Goal: Information Seeking & Learning: Understand process/instructions

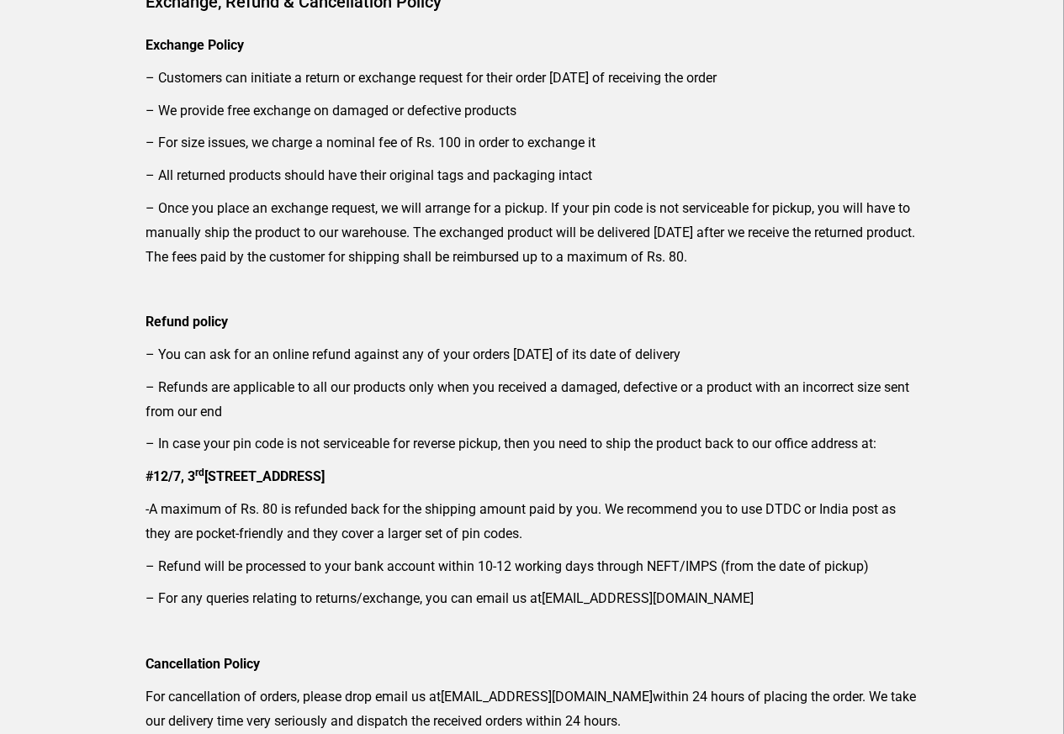
scroll to position [202, 0]
